Goal: Transaction & Acquisition: Purchase product/service

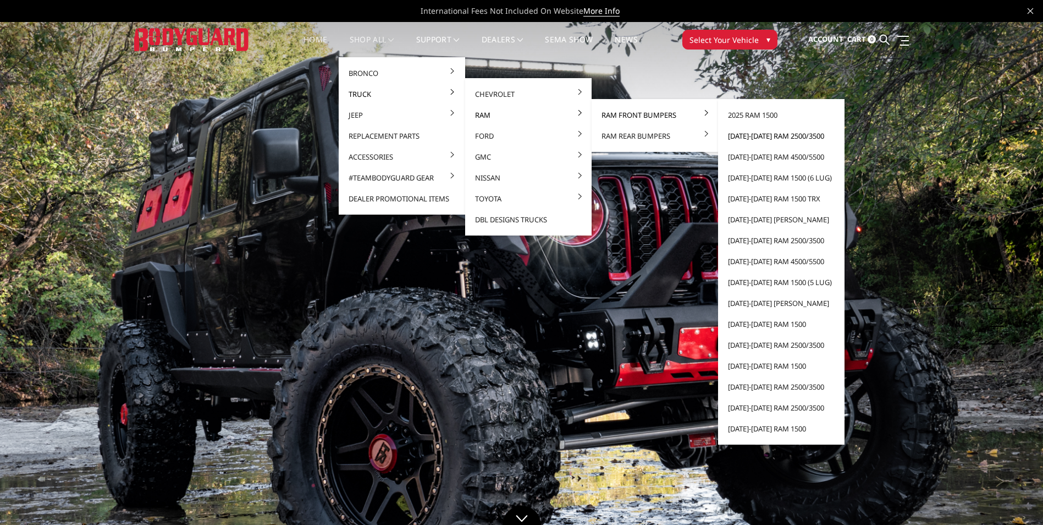
click at [809, 135] on link "[DATE]-[DATE] Ram 2500/3500" at bounding box center [781, 135] width 118 height 21
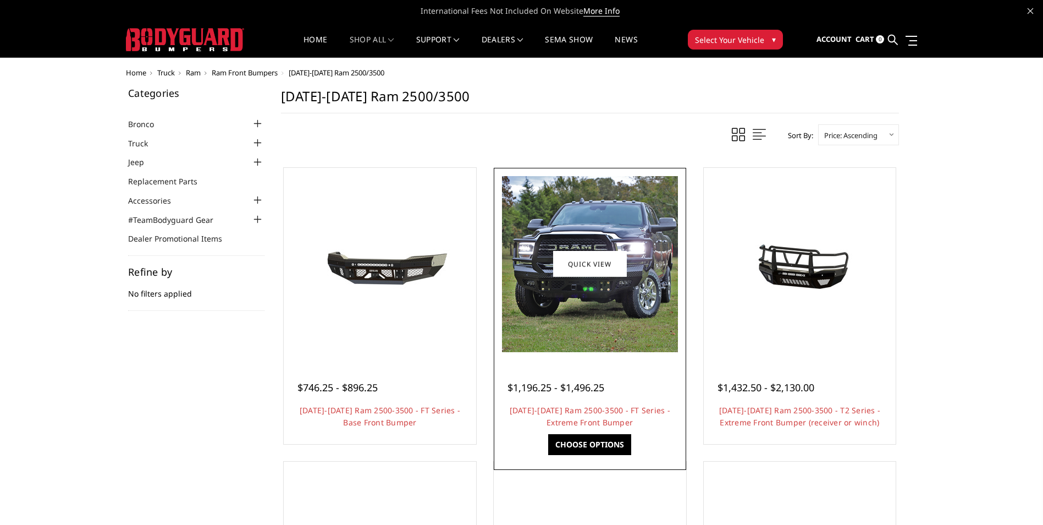
click at [586, 397] on div "$1,196.25 - $1,496.25 2019-2025 Ram 2500-3500 - FT Series - Extreme Front Bumpe…" at bounding box center [589, 399] width 187 height 84
click at [585, 406] on link "2019-2025 Ram 2500-3500 - FT Series - Extreme Front Bumper" at bounding box center [590, 416] width 161 height 23
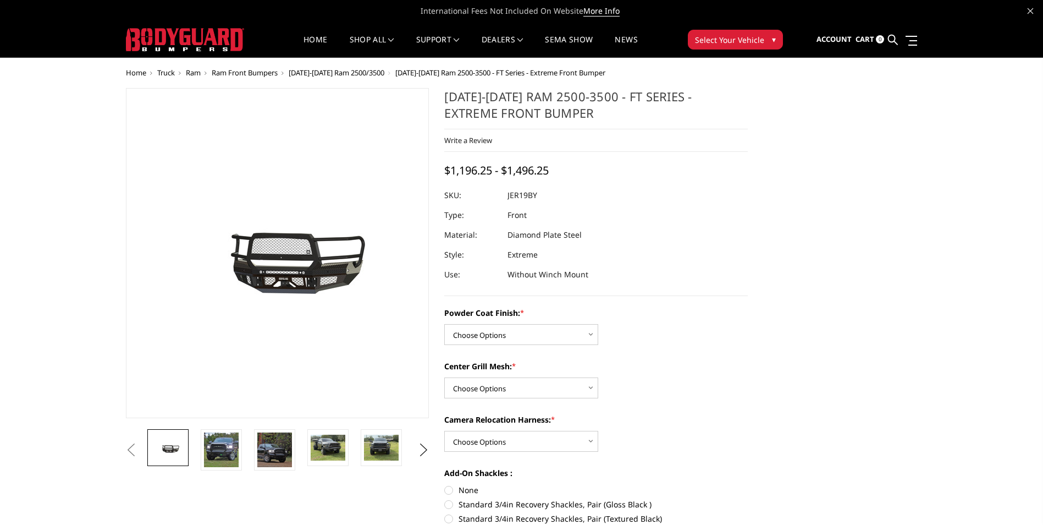
click at [204, 34] on img at bounding box center [185, 39] width 118 height 23
